Goal: Check status: Check status

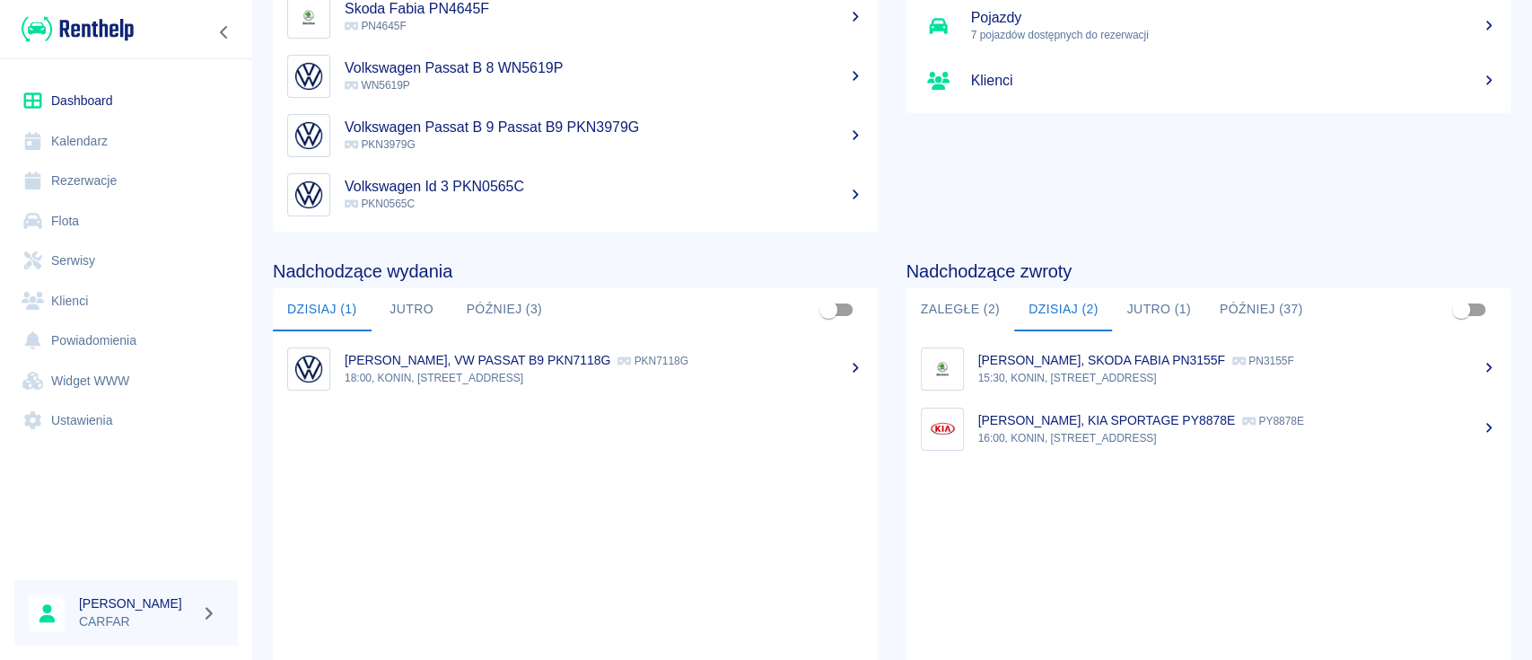
scroll to position [156, 0]
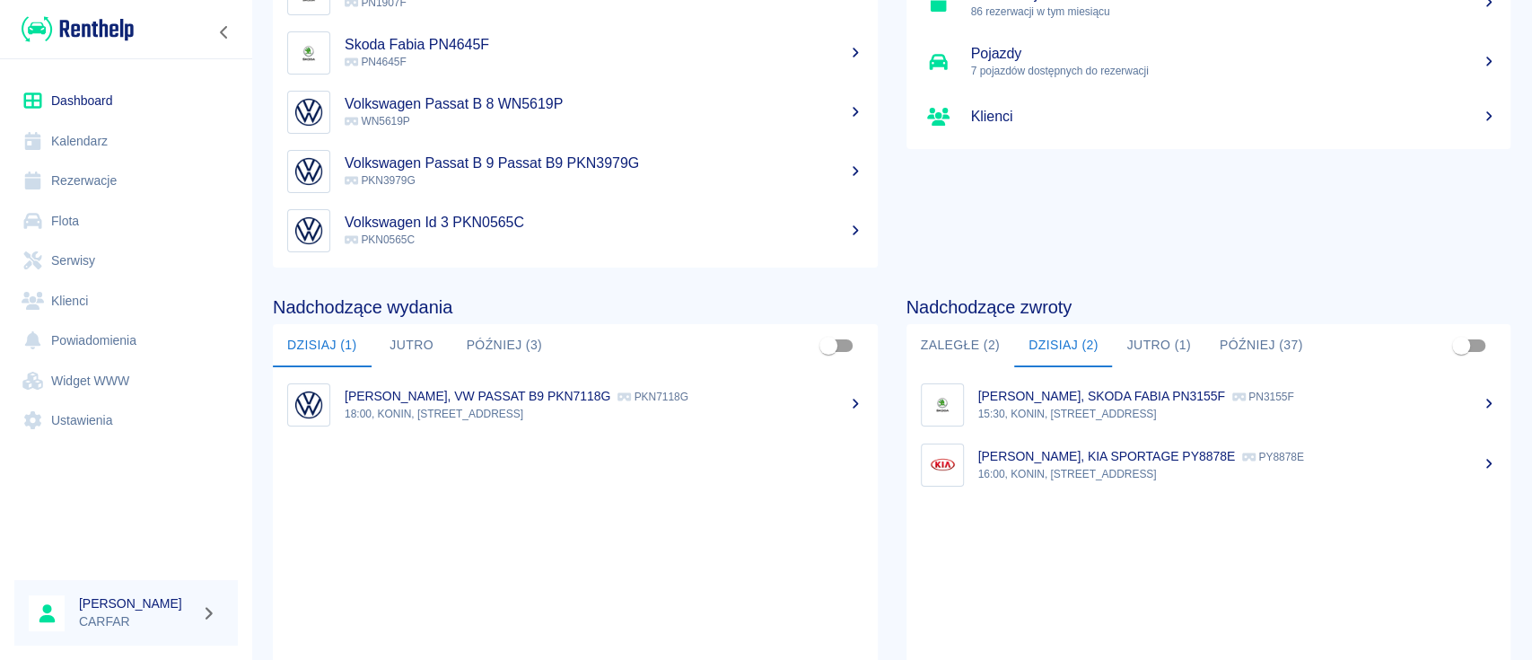
click at [878, 530] on div "Nadchodzące zwroty Zaległe (2) [DATE] (2) [DATE] (1) Później (37) [PERSON_NAME]…" at bounding box center [1195, 498] width 634 height 461
click at [518, 413] on p "18:00, KONIN, [STREET_ADDRESS]" at bounding box center [604, 414] width 519 height 16
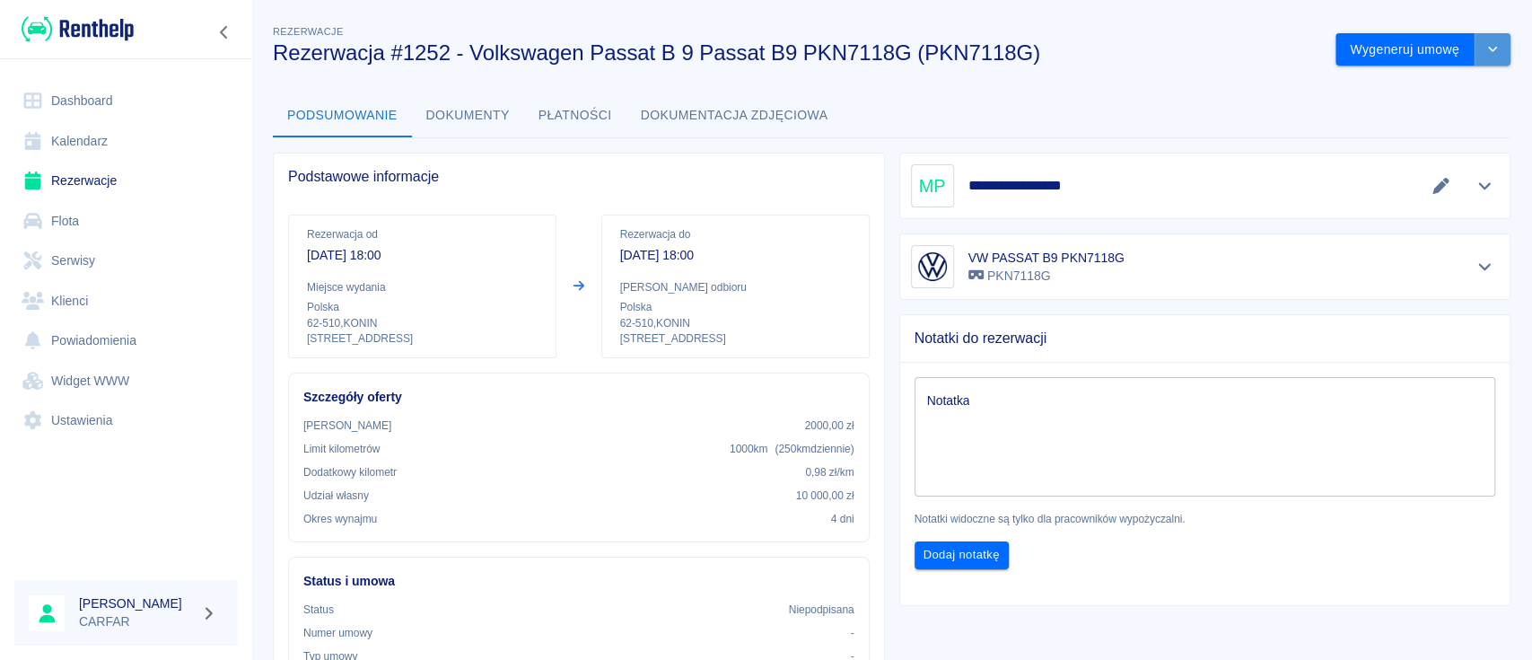
click at [1479, 39] on button "drop-down" at bounding box center [1493, 49] width 36 height 33
click at [1435, 145] on li "Anuluj rezerwację" at bounding box center [1404, 147] width 145 height 30
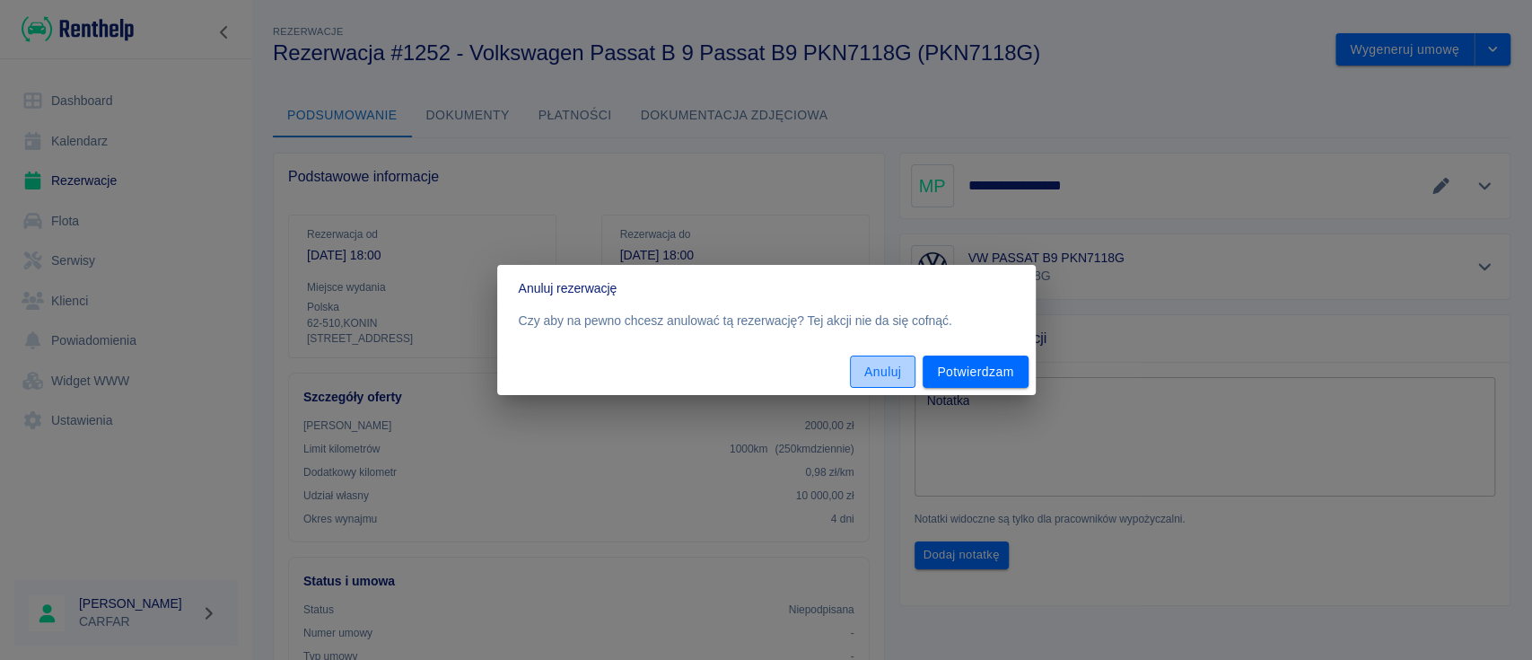
click at [875, 365] on button "Anuluj" at bounding box center [883, 372] width 66 height 33
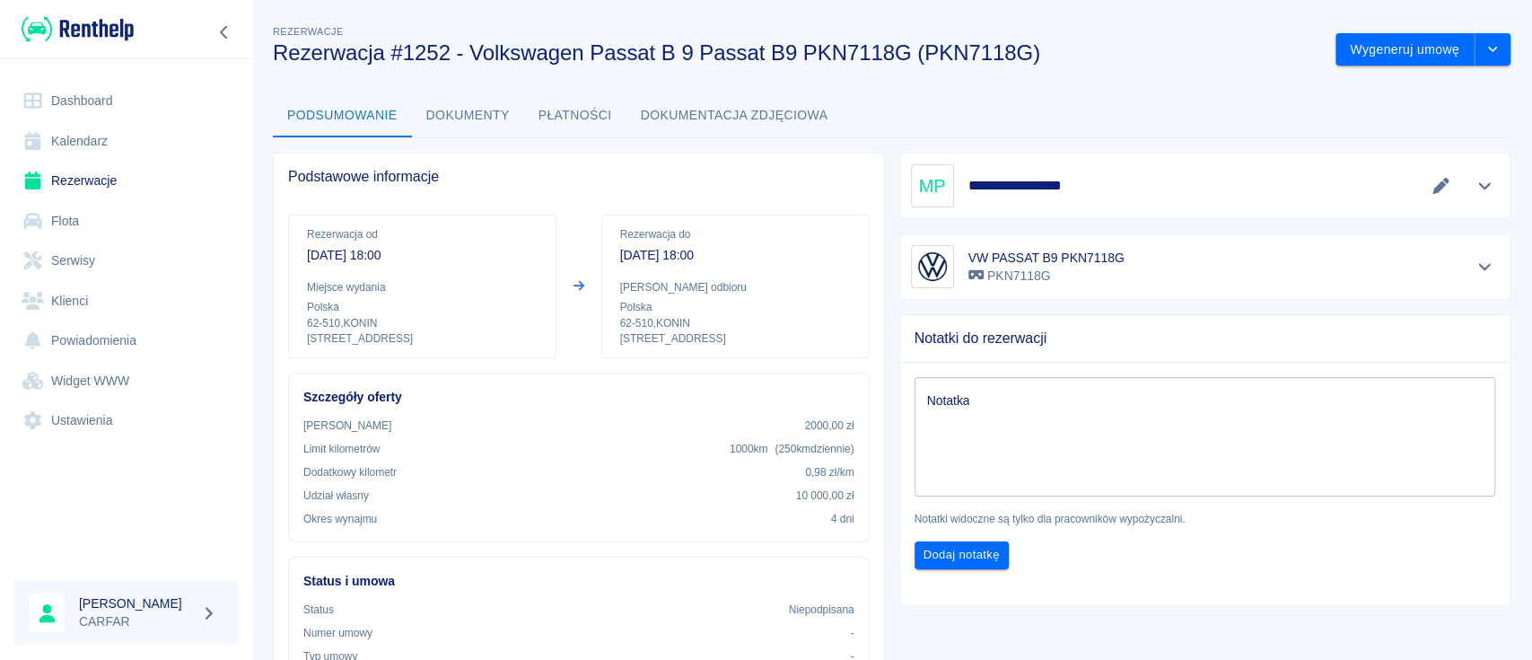
click at [1192, 92] on div "**********" at bounding box center [891, 566] width 1281 height 1119
click at [1187, 63] on h3 "Rezerwacja #1252 - Volkswagen Passat B 9 Passat B9 PKN7118G (PKN7118G)" at bounding box center [797, 52] width 1049 height 25
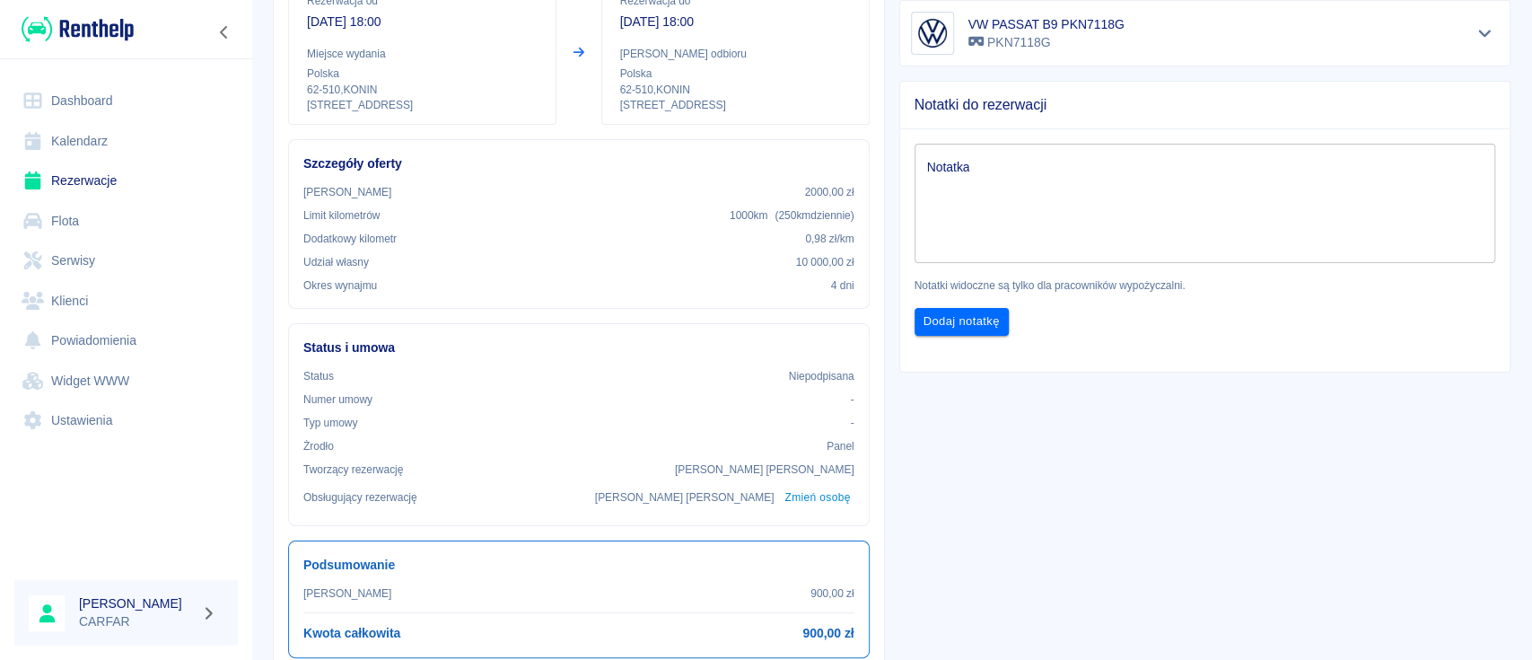
scroll to position [359, 0]
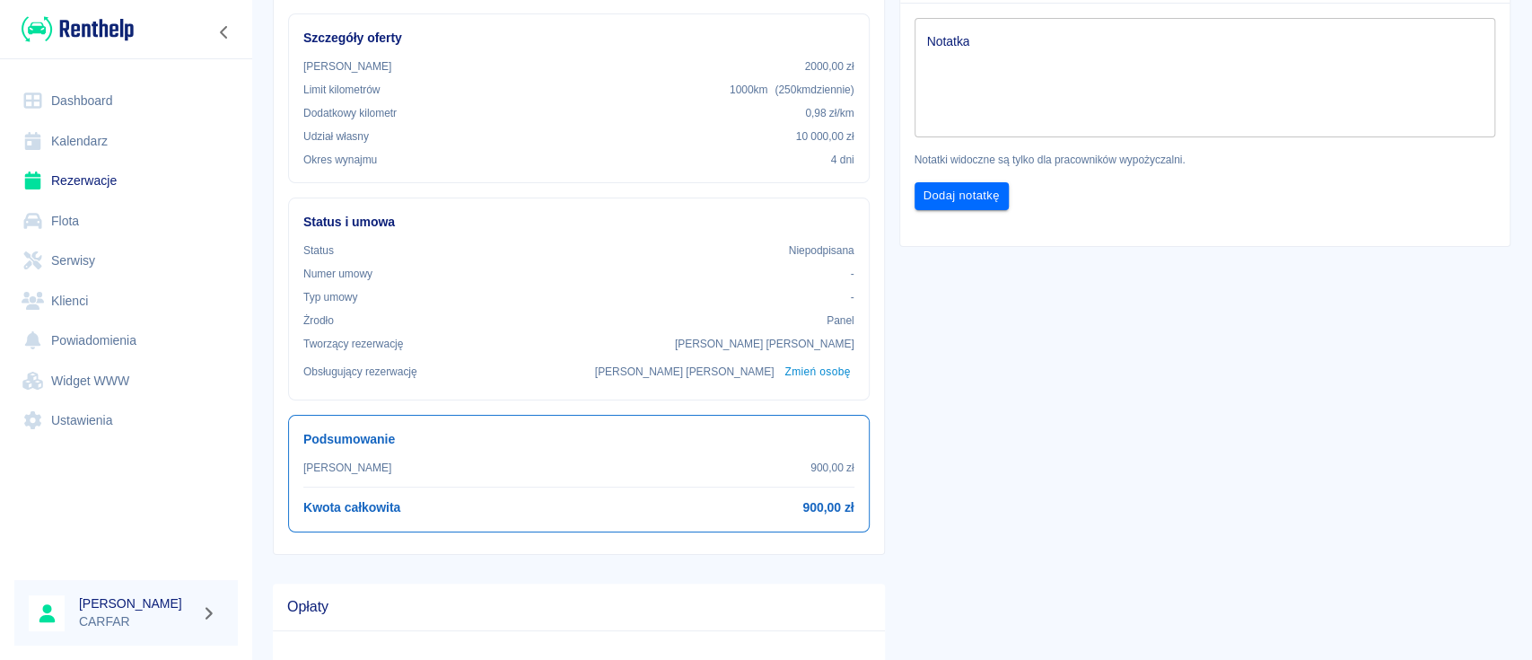
click at [91, 85] on link "Dashboard" at bounding box center [126, 101] width 224 height 40
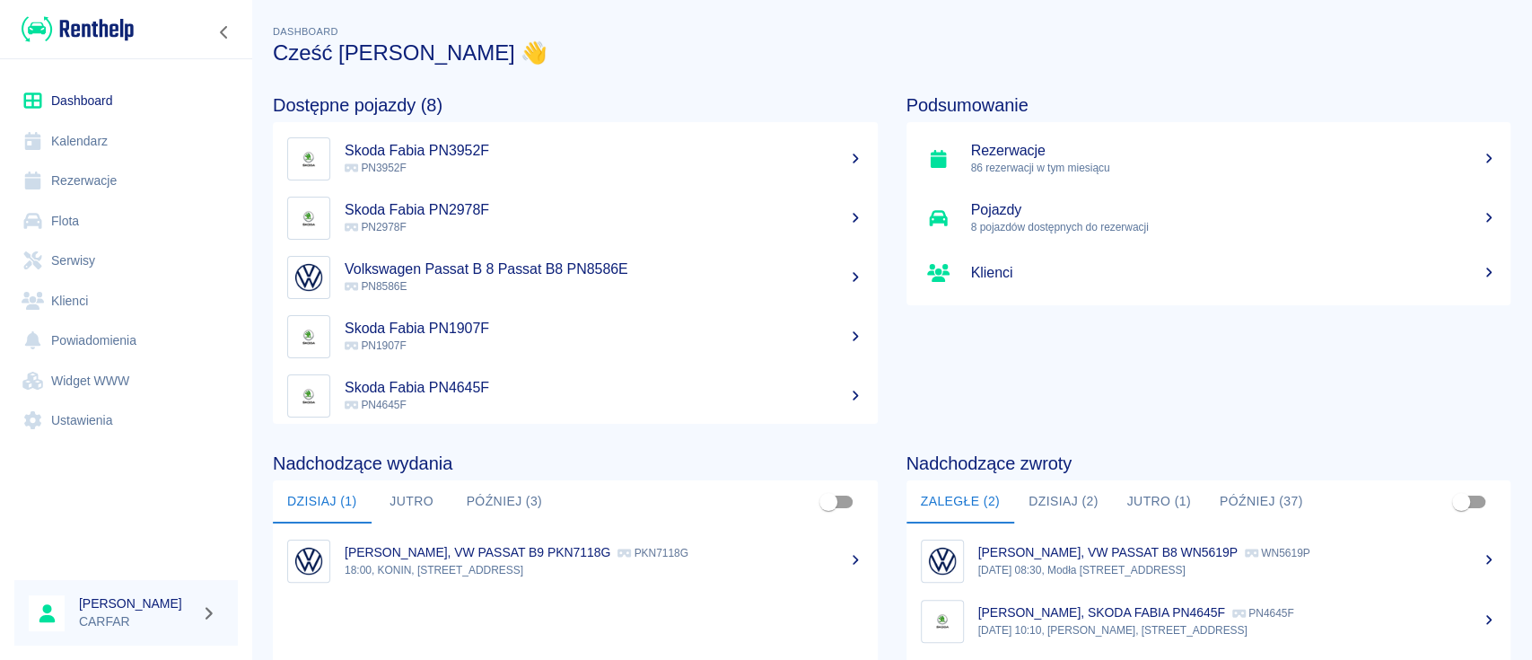
click at [1055, 493] on button "Dzisiaj (2)" at bounding box center [1063, 501] width 99 height 43
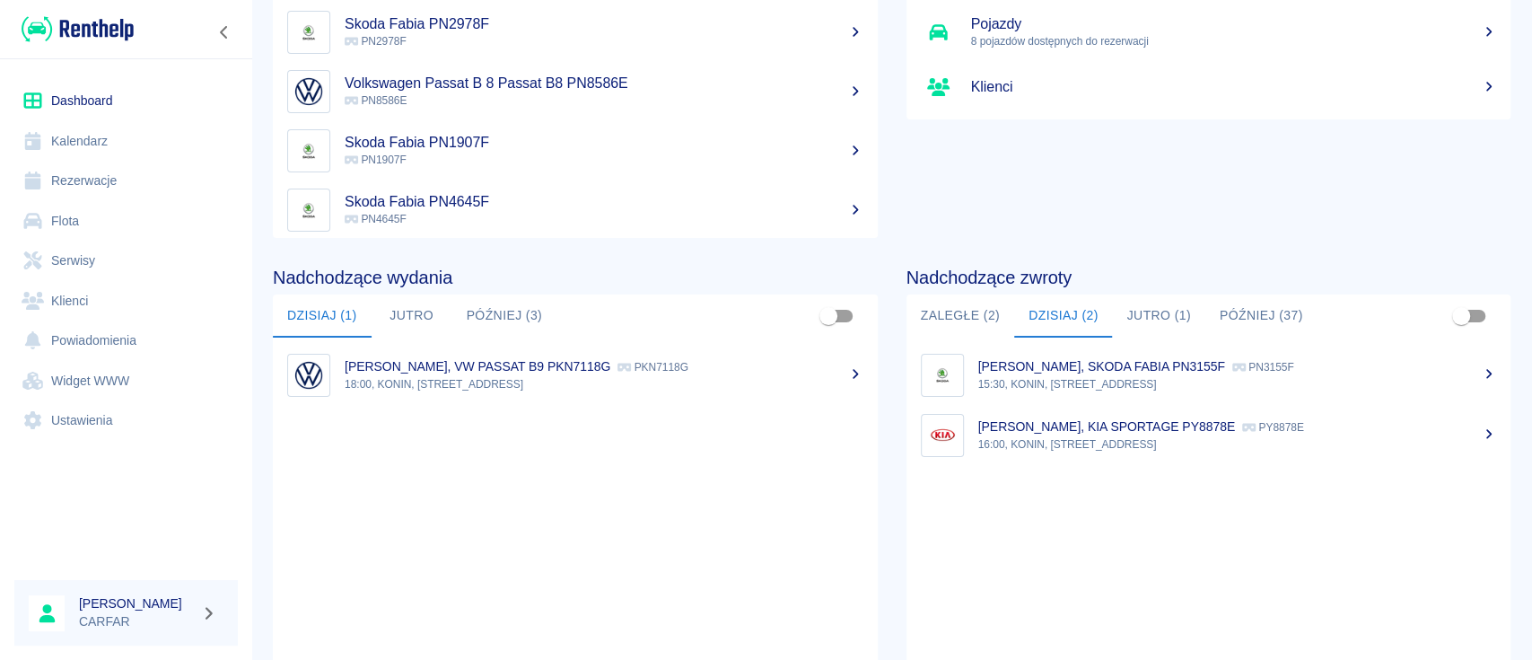
scroll to position [239, 0]
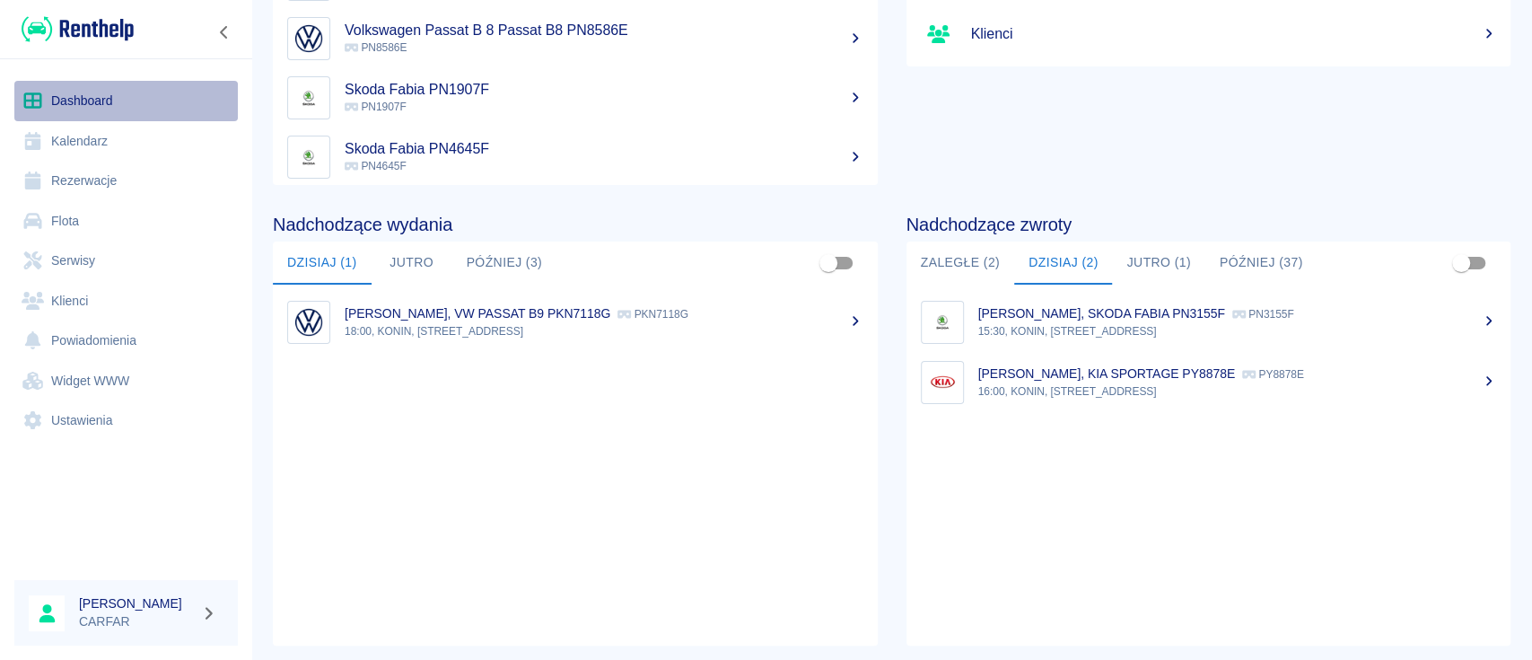
click at [123, 102] on link "Dashboard" at bounding box center [126, 101] width 224 height 40
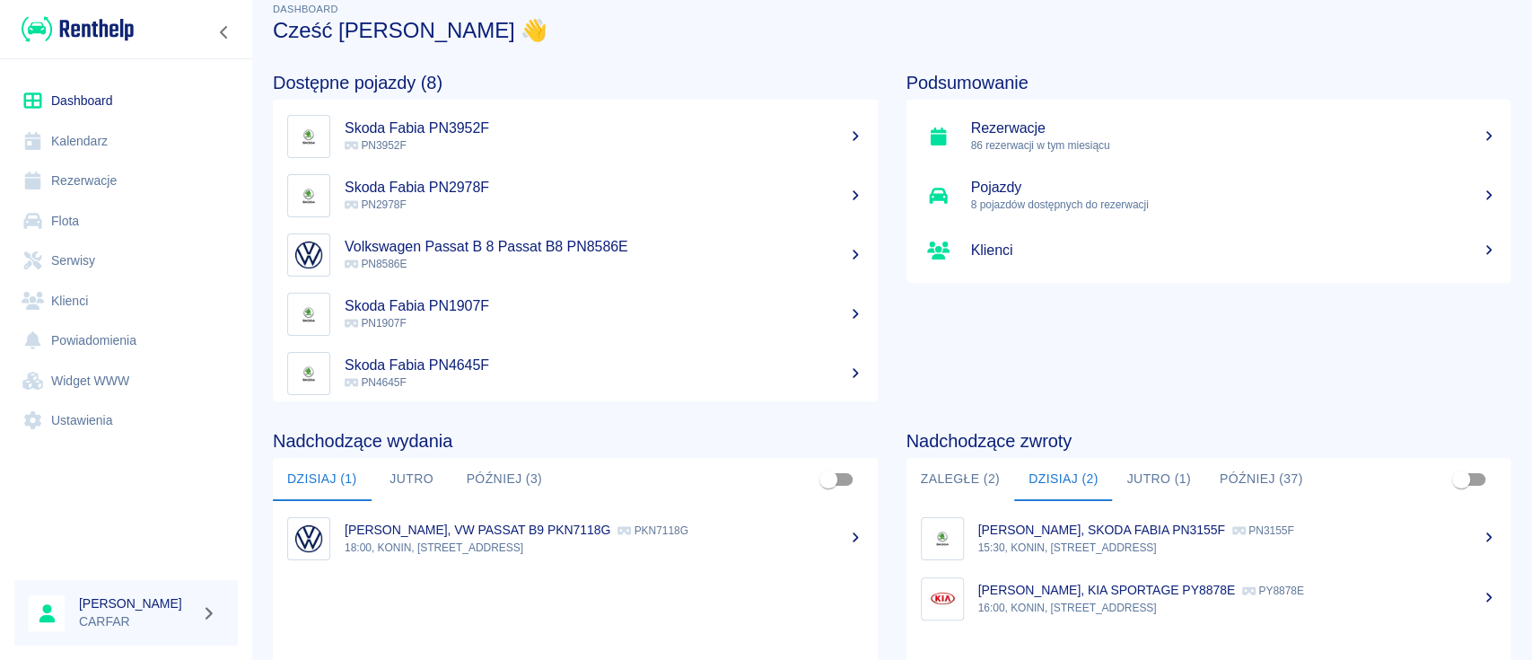
scroll to position [0, 0]
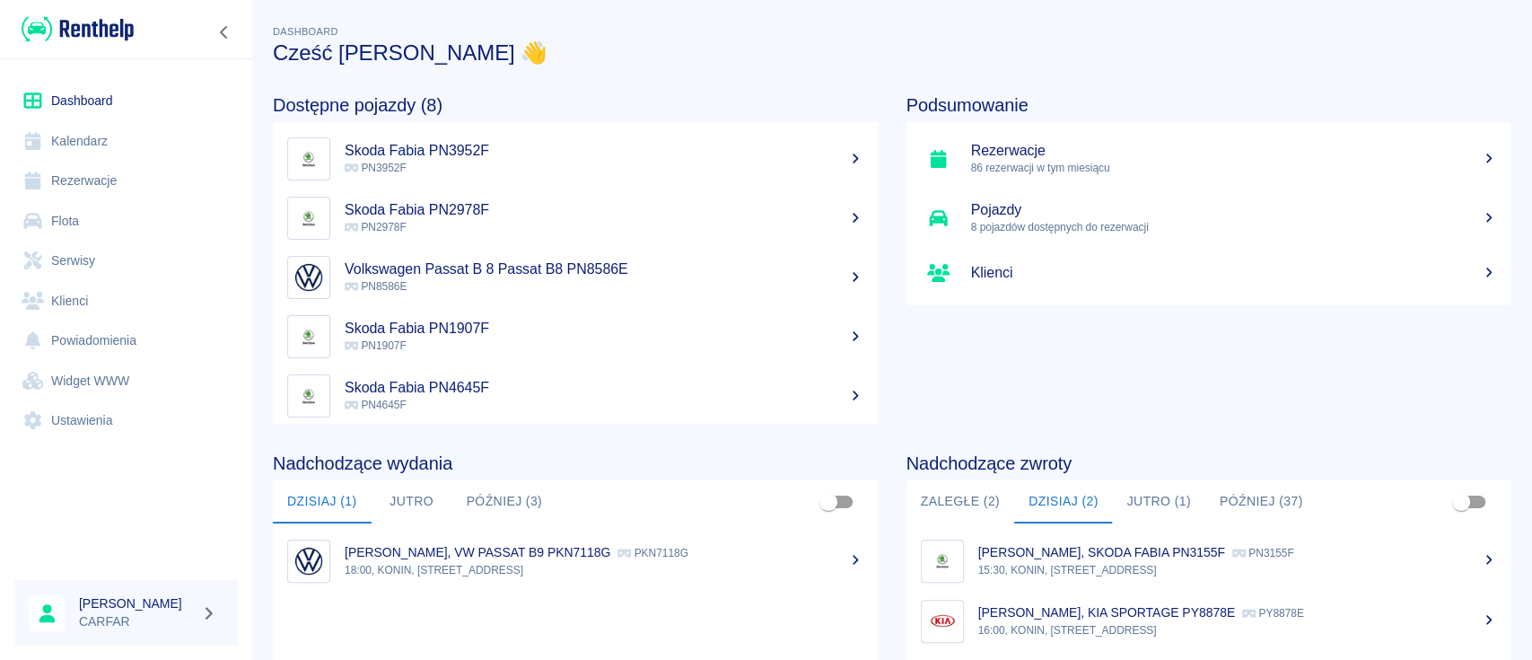
click at [70, 40] on img at bounding box center [78, 29] width 112 height 30
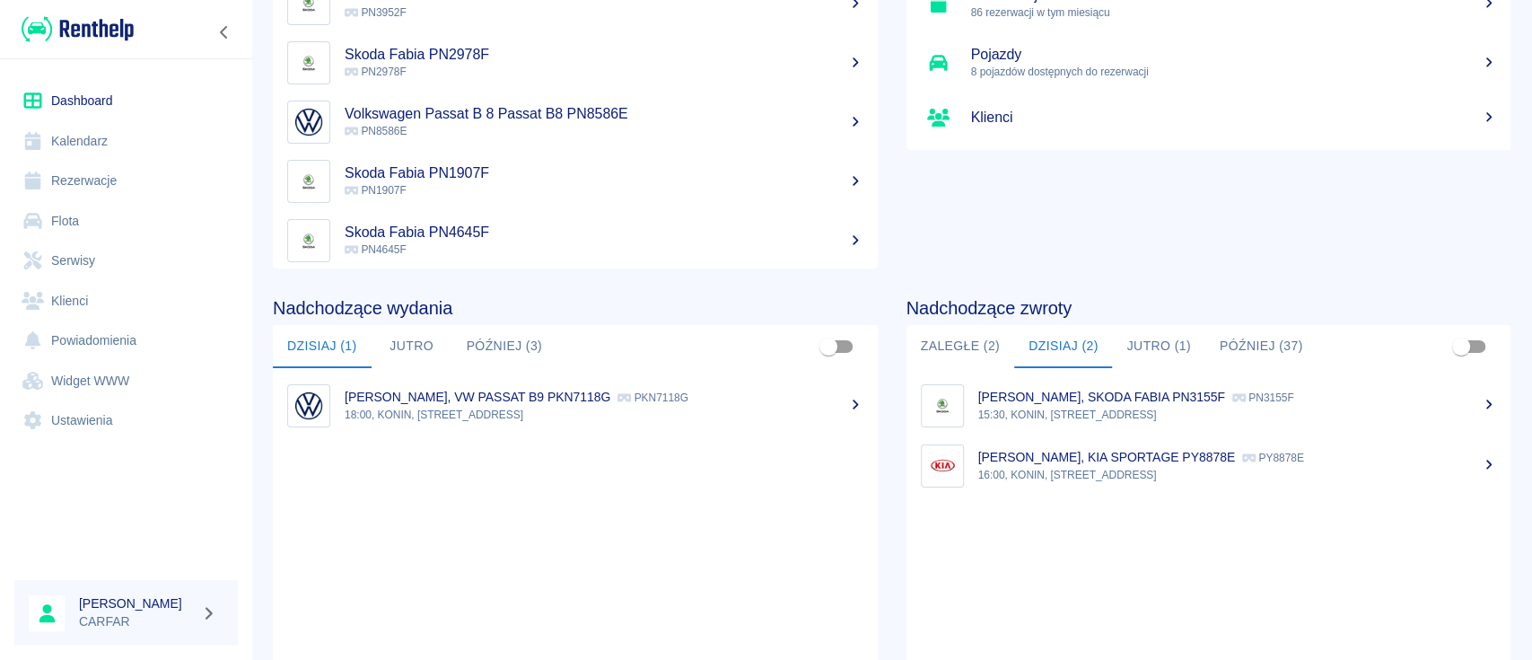
scroll to position [239, 0]
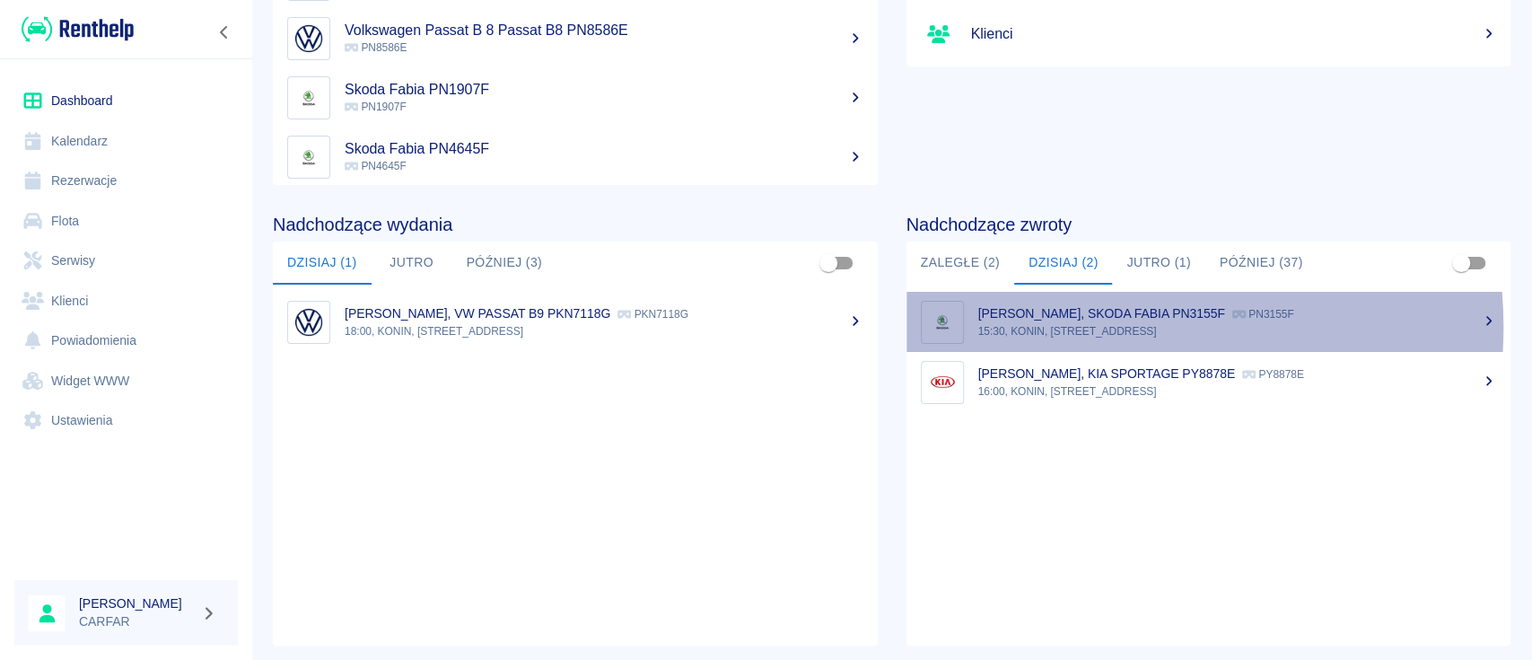
click at [1092, 326] on p "15:30, KONIN, [STREET_ADDRESS]" at bounding box center [1238, 331] width 519 height 16
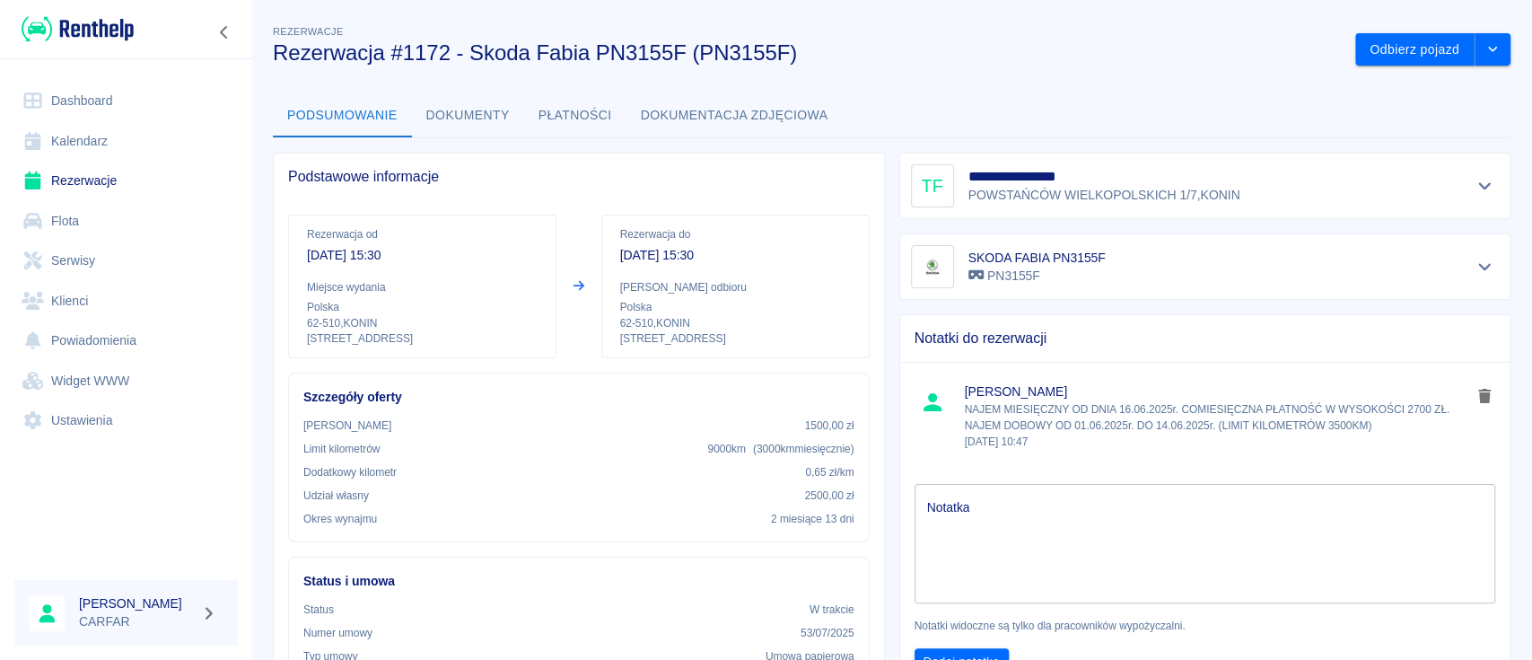
click at [1212, 182] on h5 "**********" at bounding box center [1107, 177] width 276 height 18
click at [1475, 180] on icon "Pokaż szczegóły" at bounding box center [1485, 186] width 21 height 16
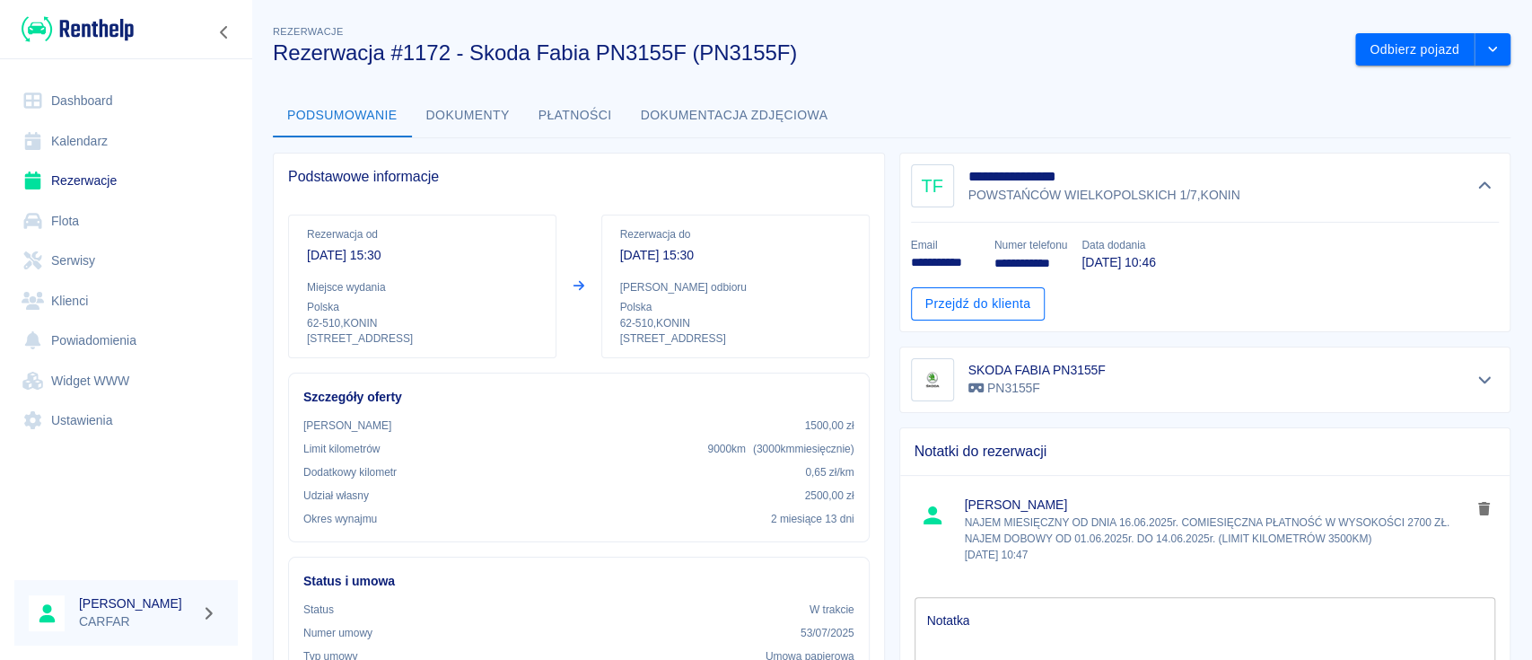
click at [1470, 173] on button "Ukryj szczegóły" at bounding box center [1485, 185] width 30 height 25
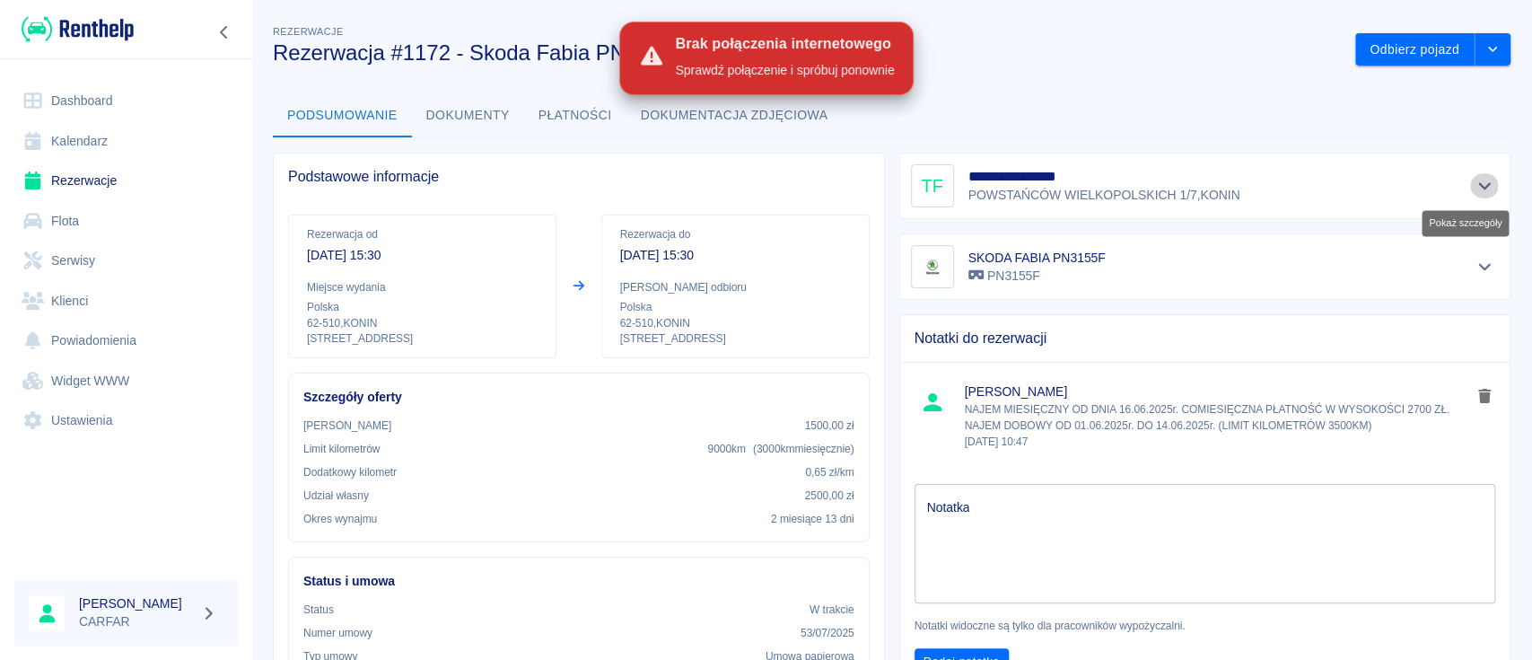
click at [88, 13] on div at bounding box center [126, 29] width 252 height 58
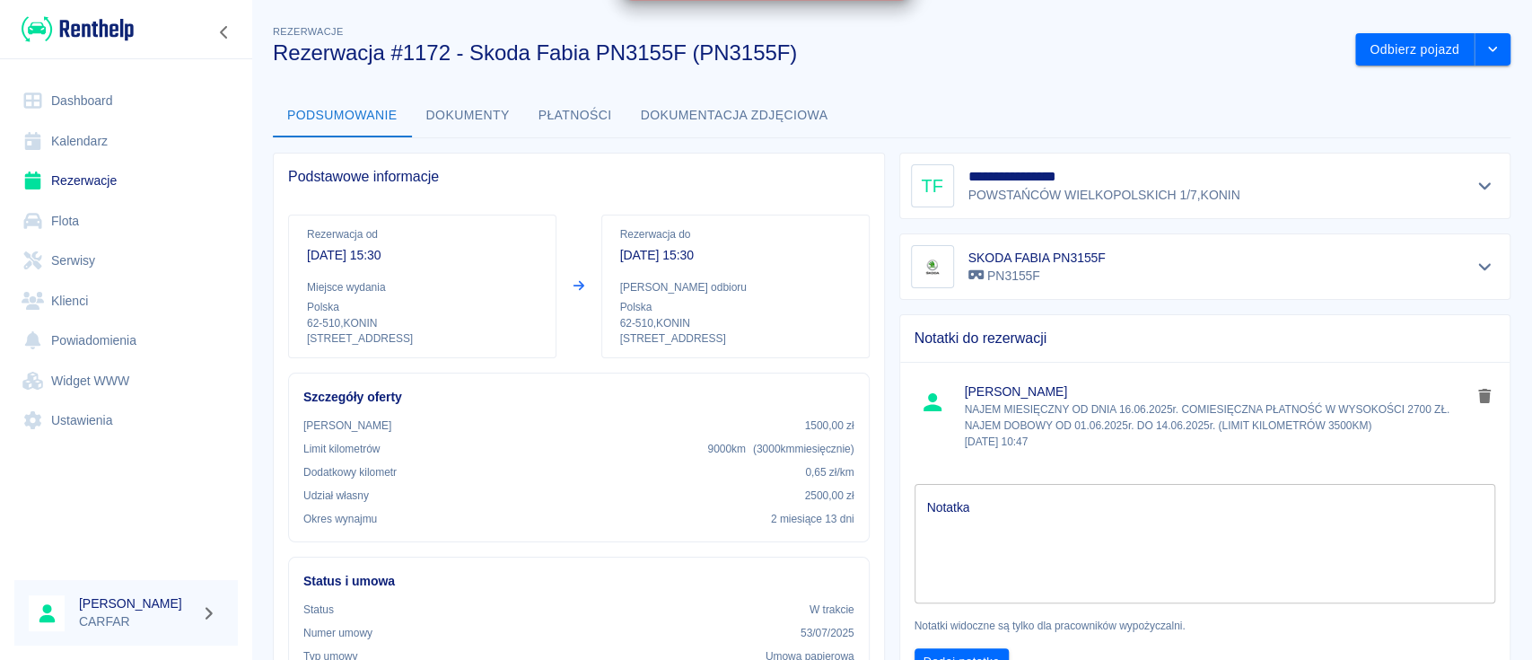
click at [93, 25] on img at bounding box center [78, 29] width 112 height 30
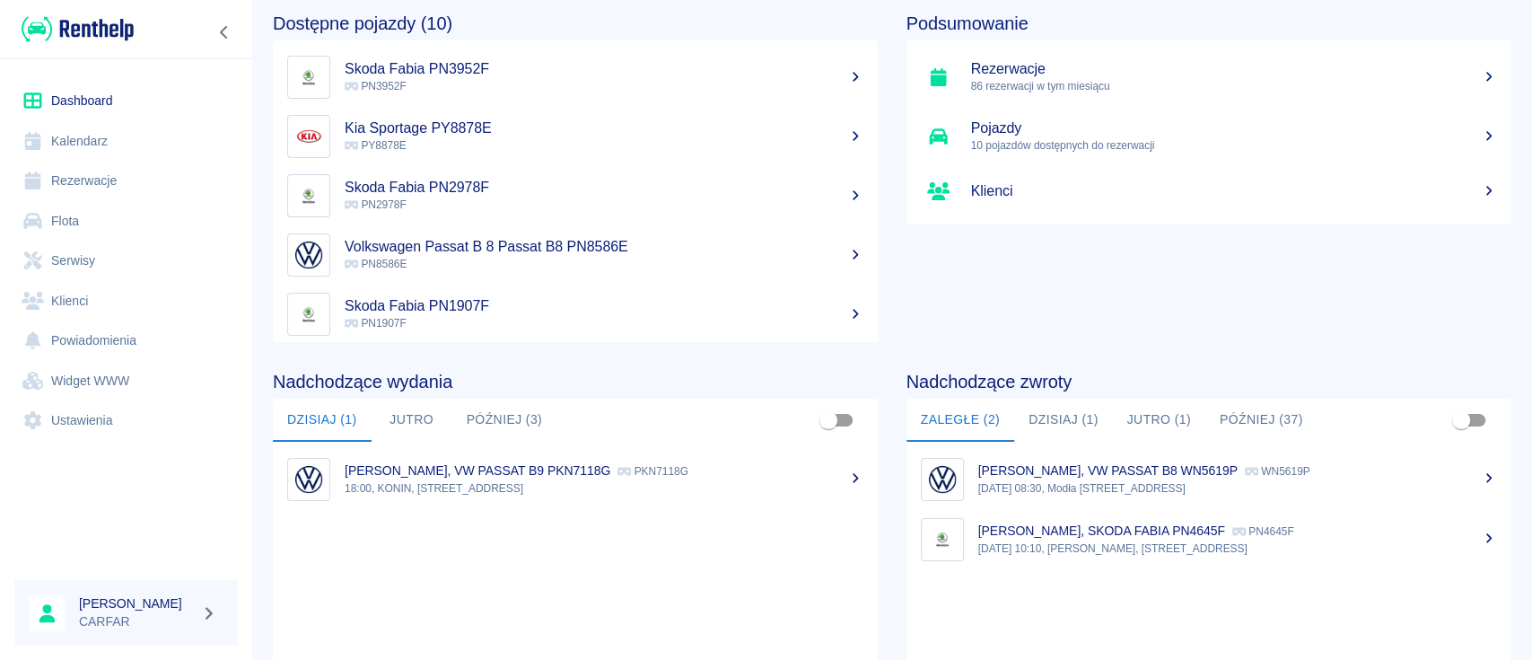
scroll to position [119, 0]
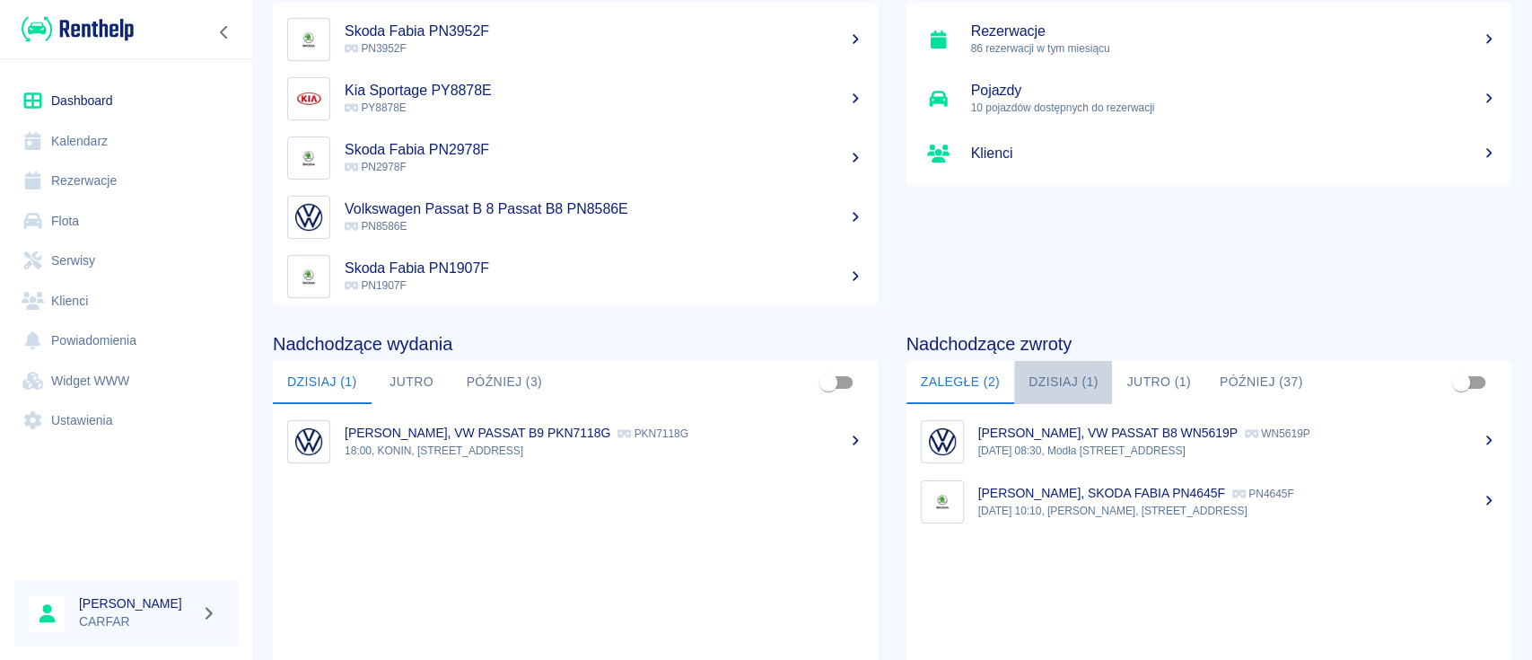
click at [1034, 386] on button "Dzisiaj (1)" at bounding box center [1063, 382] width 99 height 43
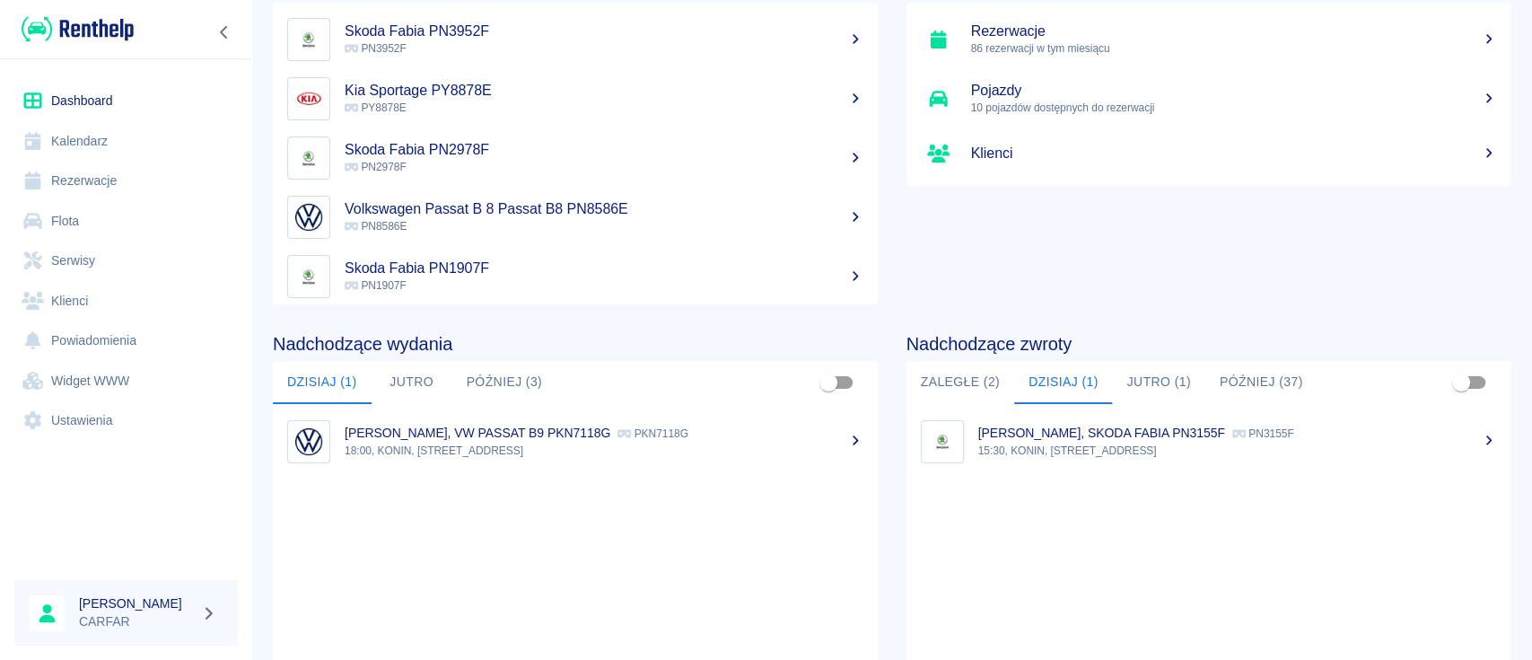
click at [1118, 374] on button "Jutro (1)" at bounding box center [1158, 382] width 92 height 43
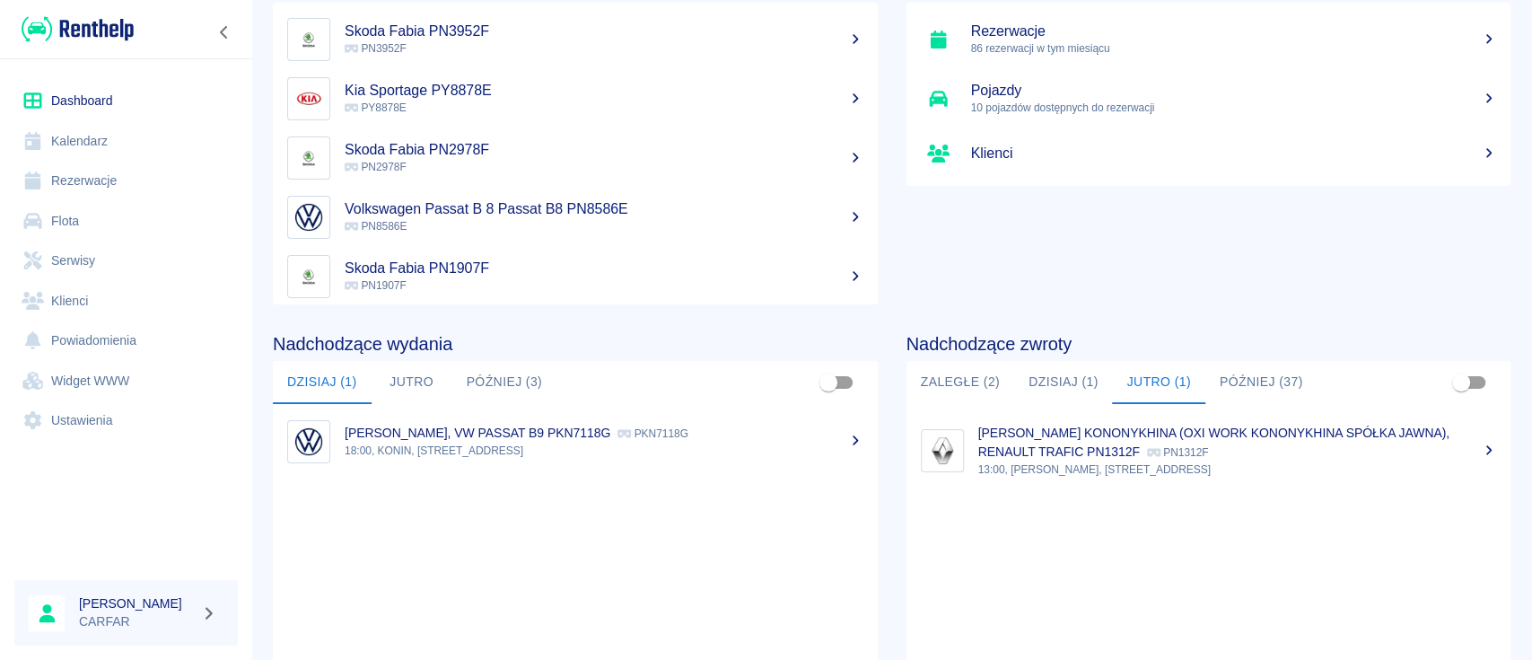
click at [1209, 375] on button "Później (37)" at bounding box center [1262, 382] width 112 height 43
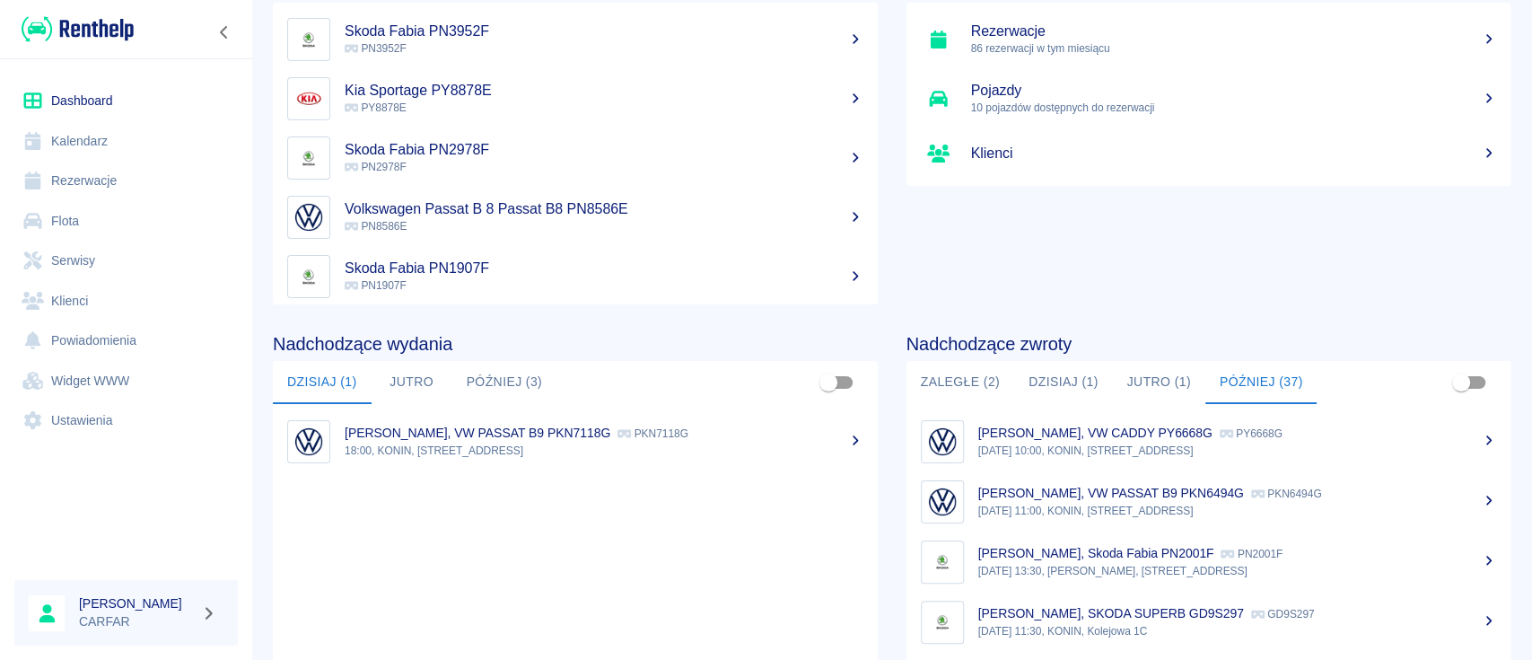
click at [1207, 552] on p "[PERSON_NAME], Skoda Fabia PN2001F" at bounding box center [1097, 553] width 236 height 14
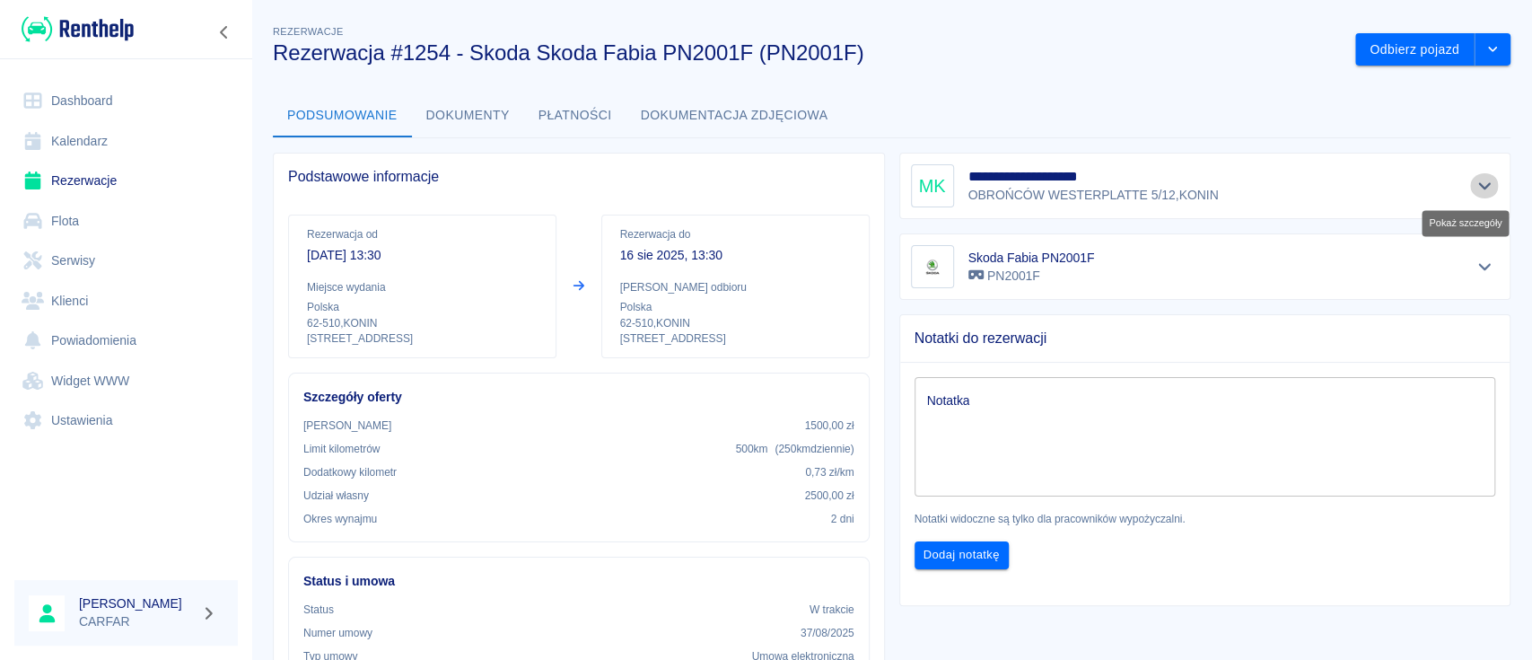
click at [1475, 178] on icon "Pokaż szczegóły" at bounding box center [1485, 186] width 21 height 16
